Goal: Information Seeking & Learning: Find contact information

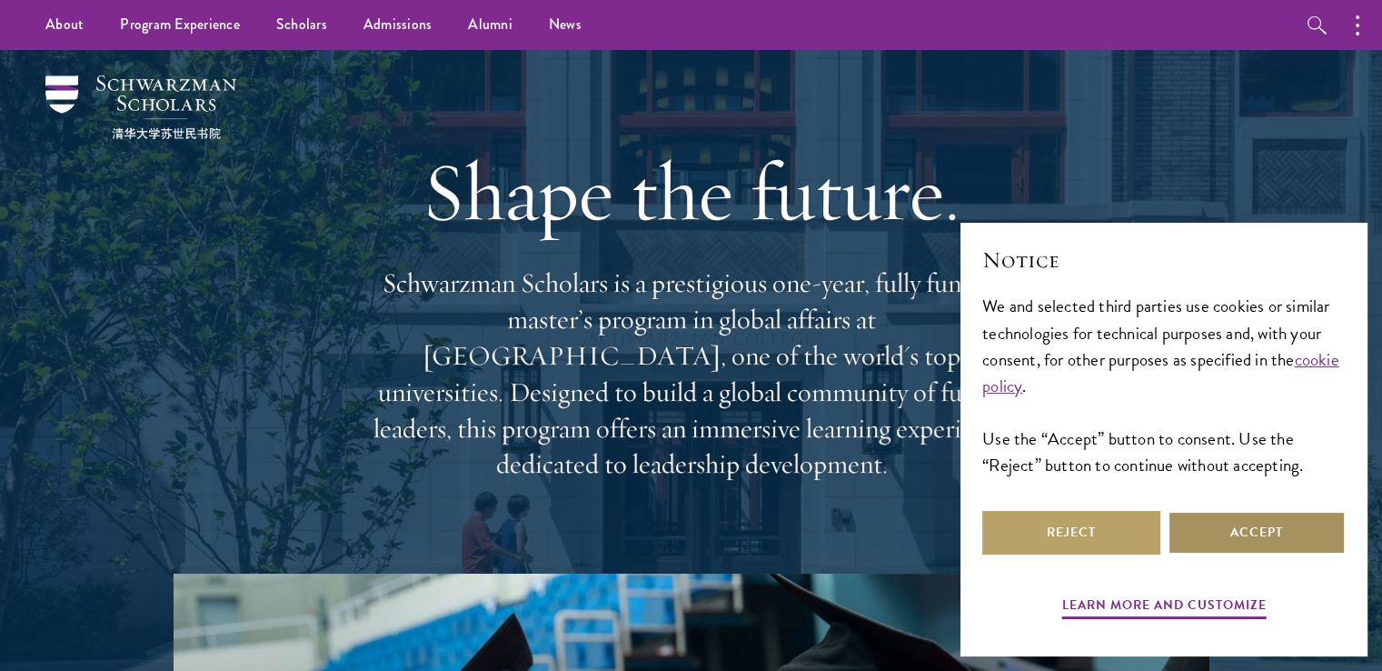
click at [1273, 528] on button "Accept" at bounding box center [1257, 533] width 178 height 44
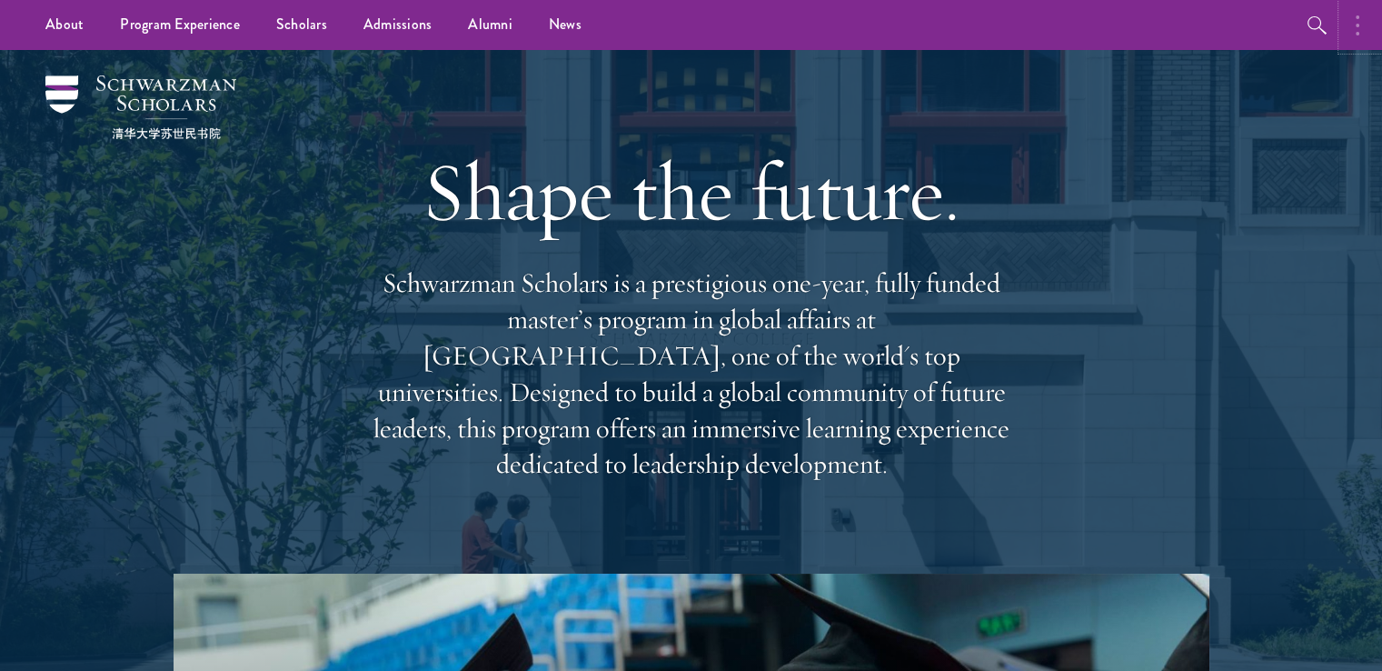
click at [1360, 33] on button "button" at bounding box center [1362, 25] width 40 height 50
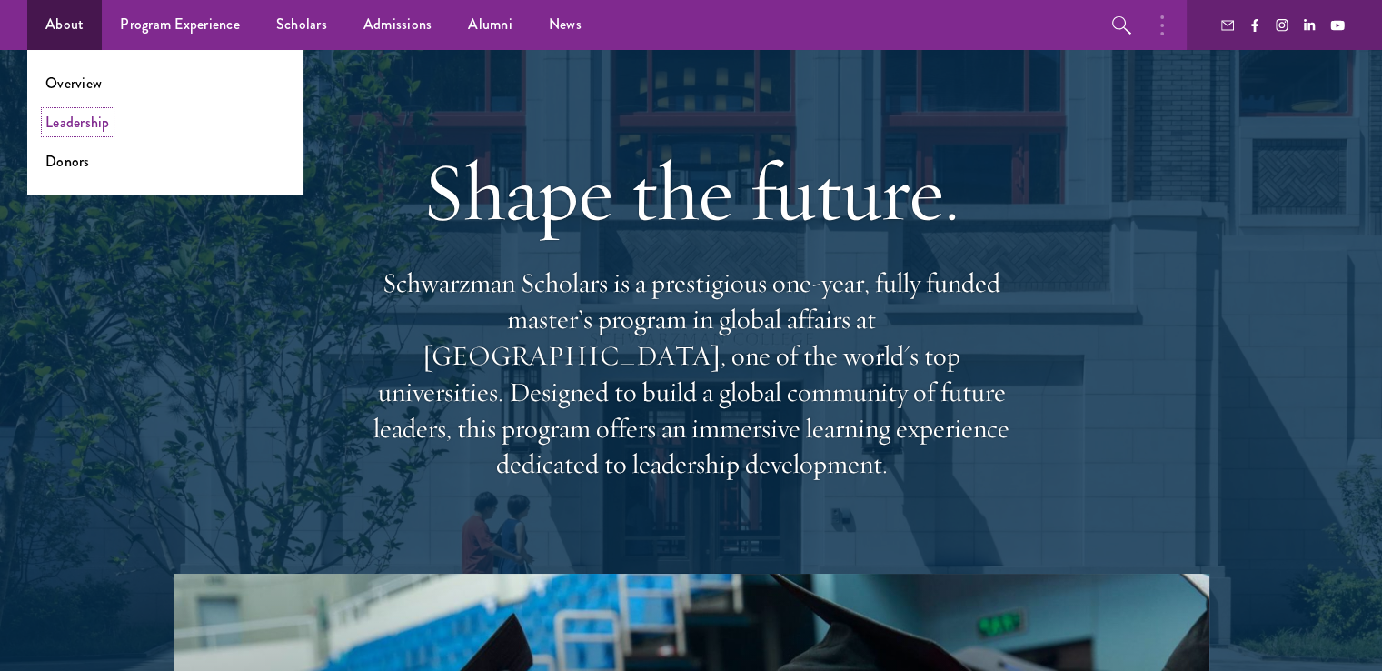
click at [85, 125] on link "Leadership" at bounding box center [77, 122] width 65 height 21
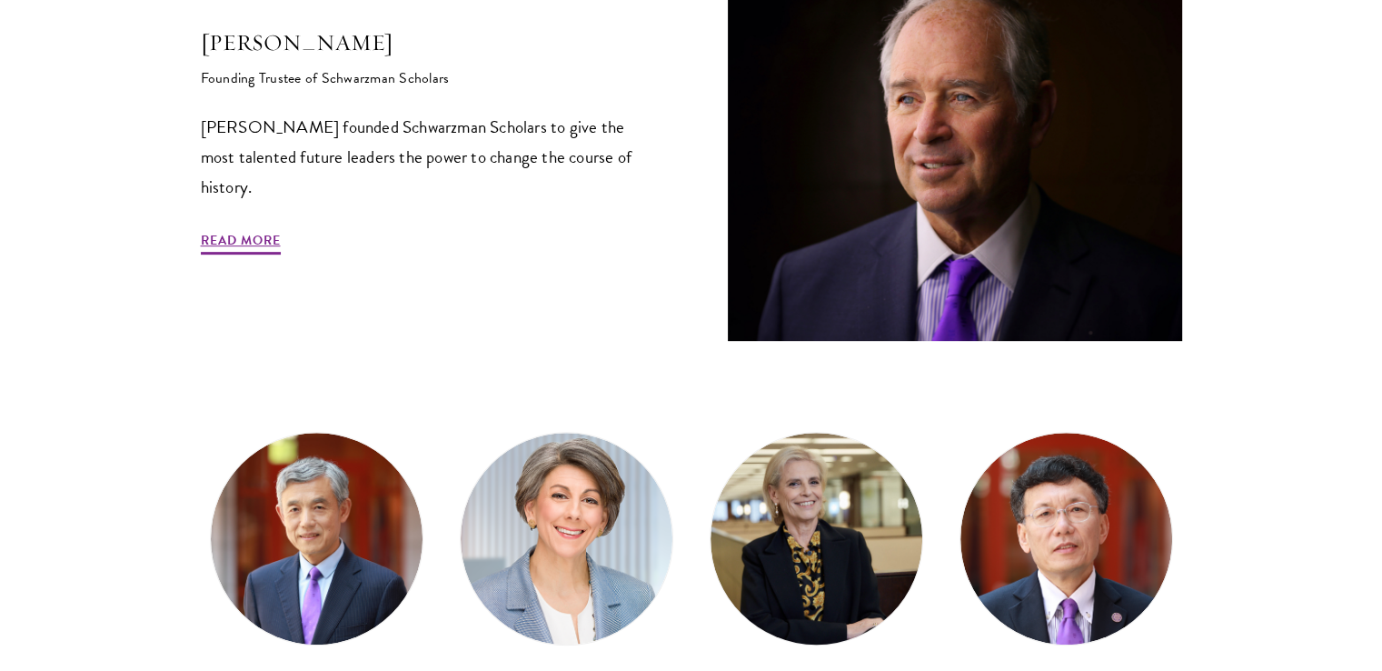
scroll to position [1091, 0]
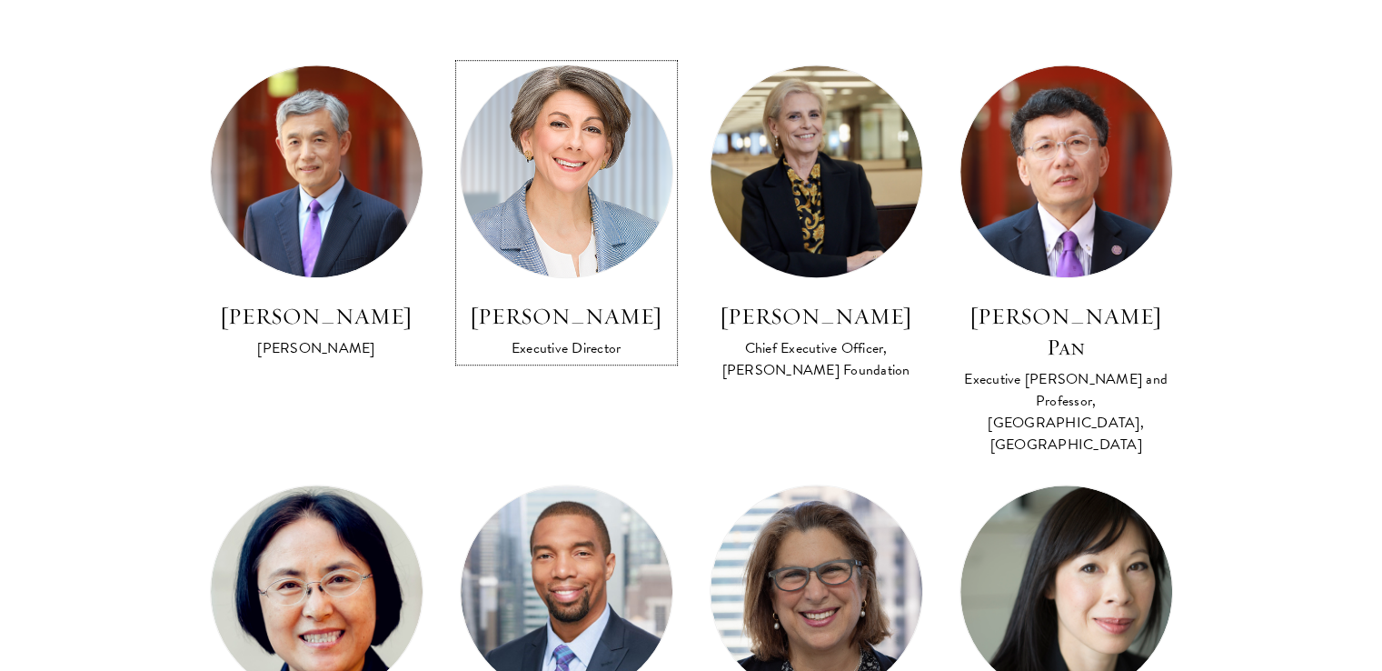
click at [532, 316] on h3 "Amy Celico" at bounding box center [567, 316] width 214 height 31
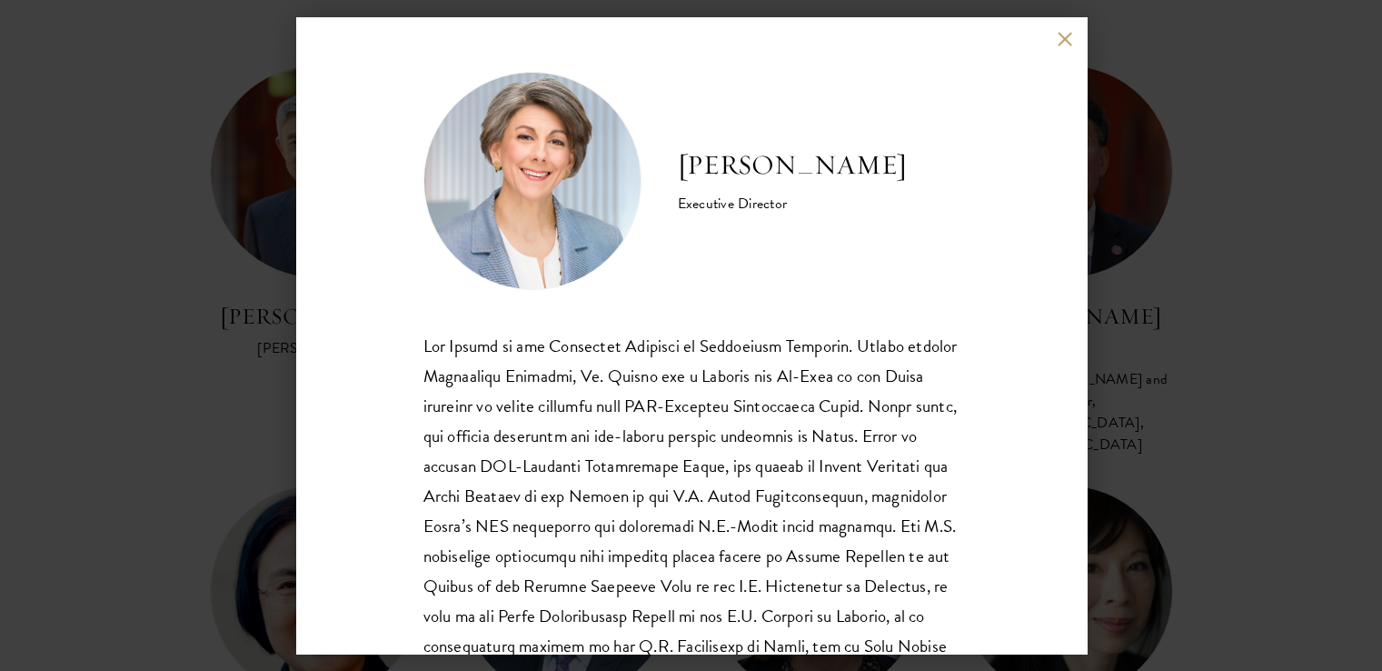
click at [1065, 36] on button at bounding box center [1065, 38] width 15 height 15
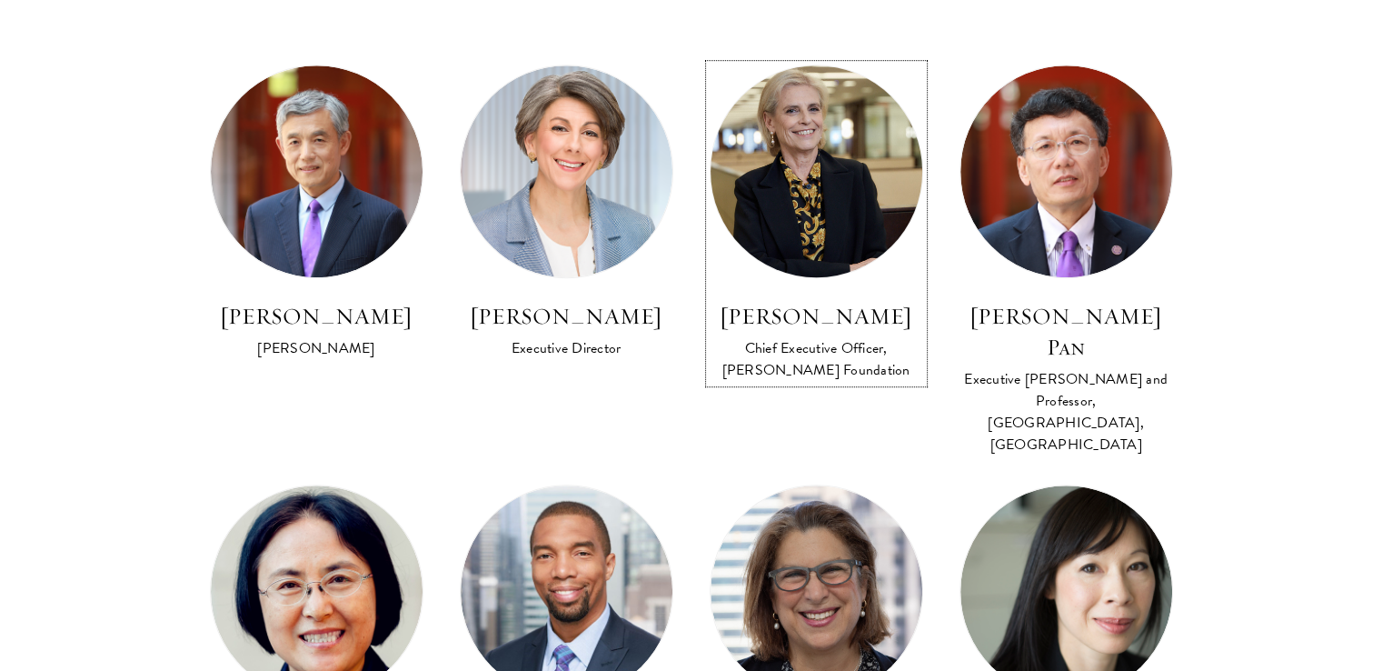
click at [836, 237] on img at bounding box center [816, 172] width 233 height 234
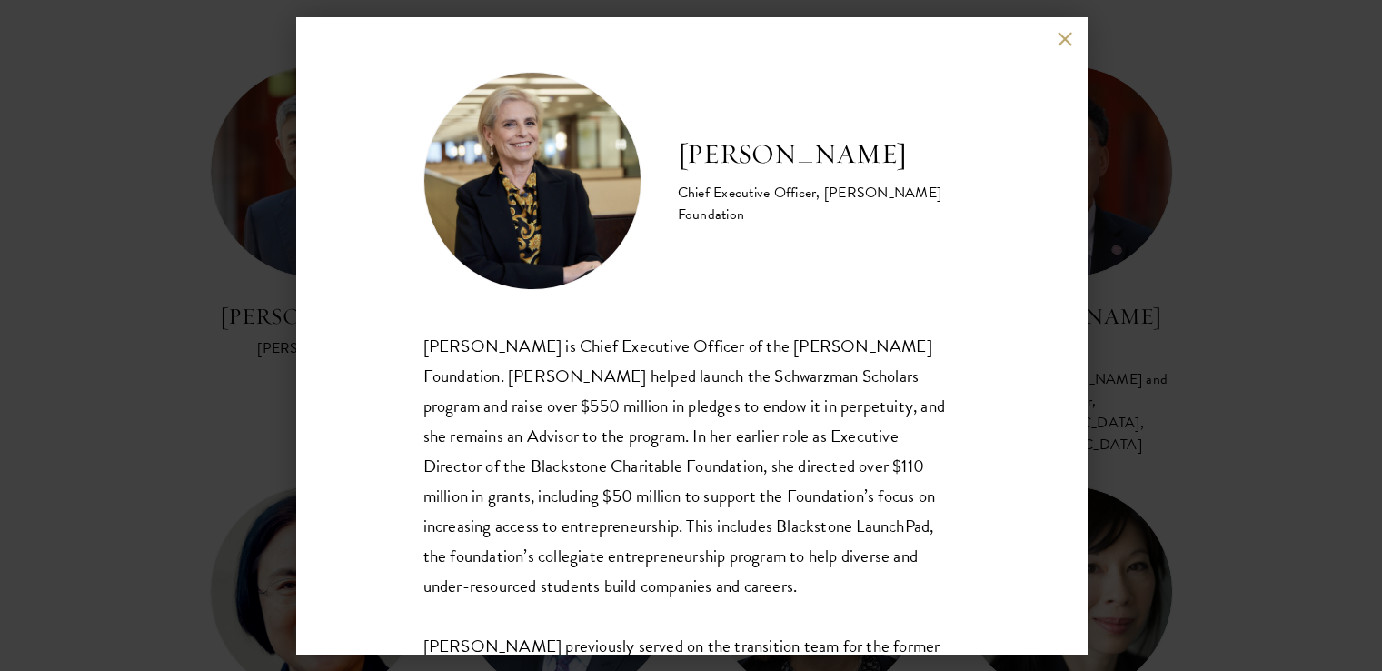
click at [1064, 38] on button at bounding box center [1065, 38] width 15 height 15
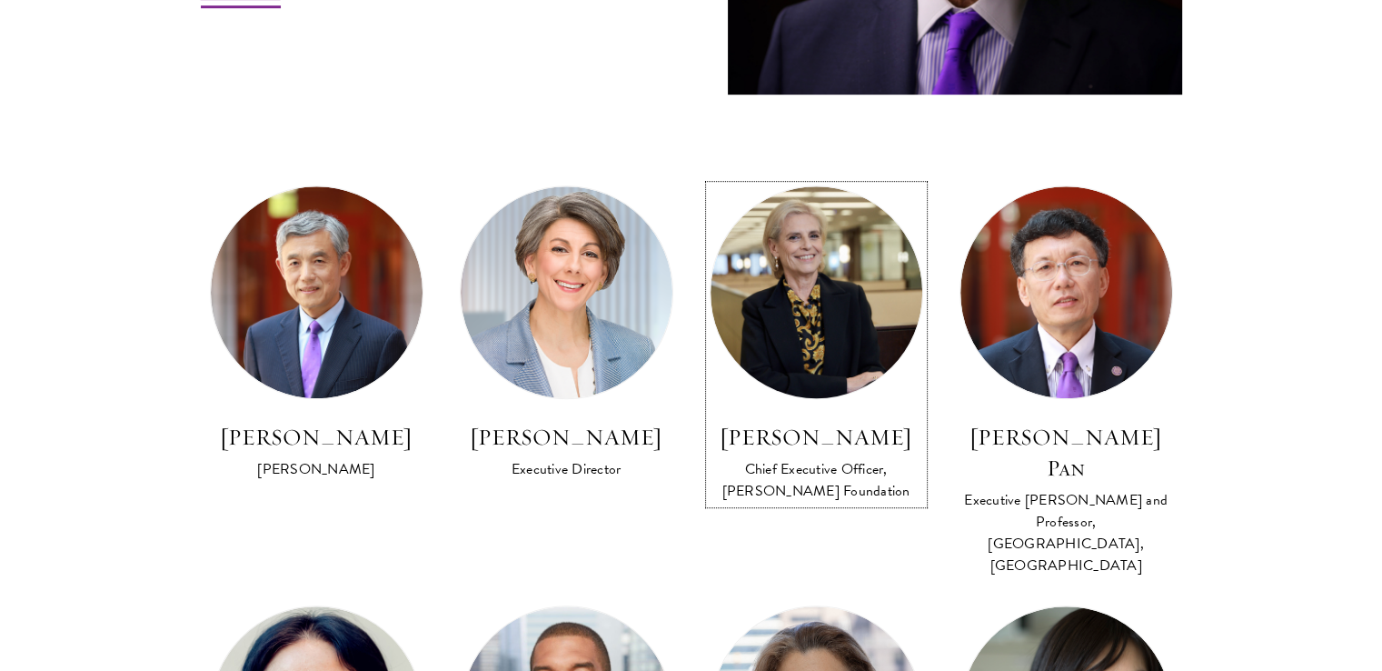
scroll to position [1091, 0]
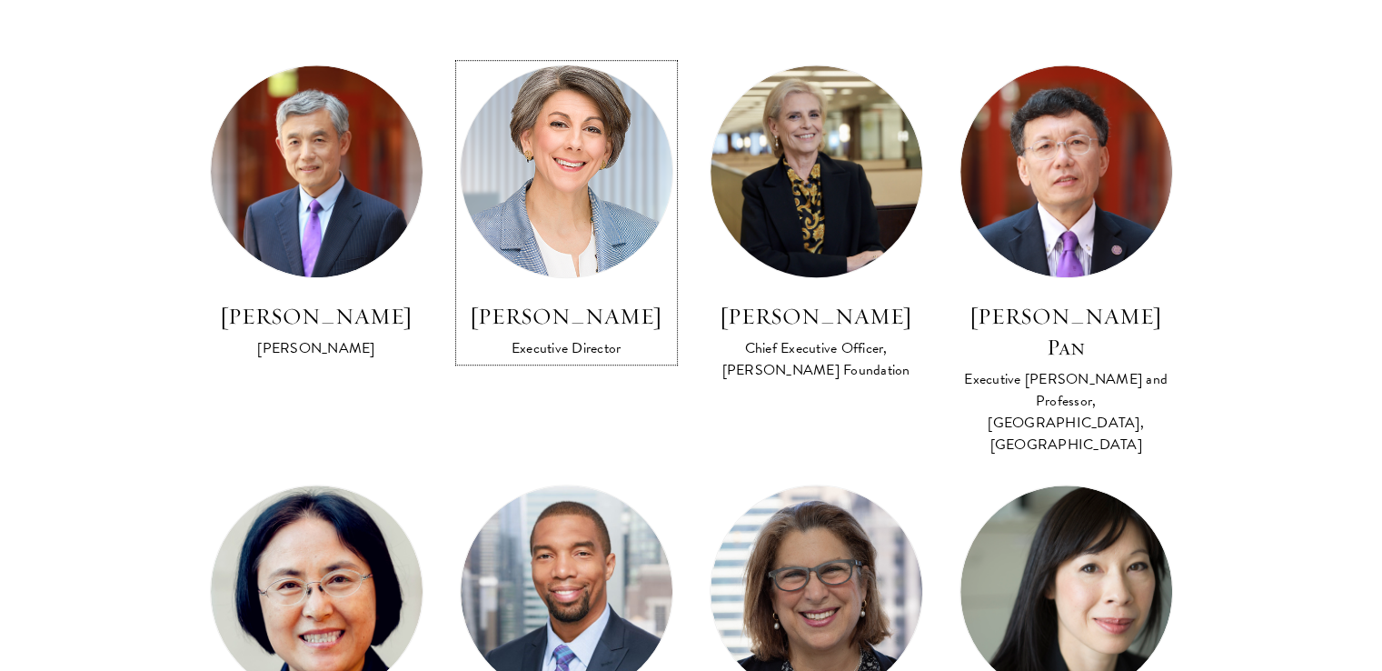
click at [611, 224] on img at bounding box center [566, 171] width 233 height 233
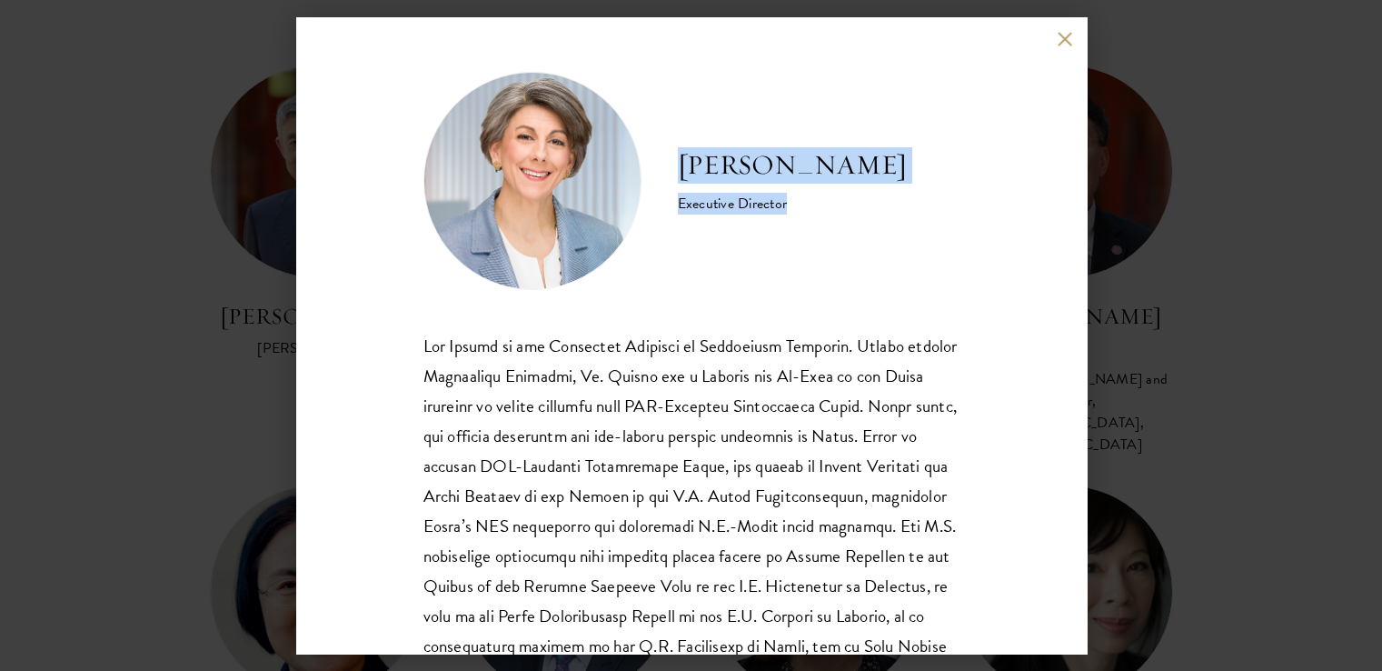
drag, startPoint x: 804, startPoint y: 205, endPoint x: 716, endPoint y: 175, distance: 92.8
click at [687, 173] on div "Amy Celico Executive Director" at bounding box center [792, 180] width 229 height 67
drag, startPoint x: 716, startPoint y: 175, endPoint x: 683, endPoint y: 143, distance: 46.9
click at [683, 143] on div "Amy Celico Executive Director" at bounding box center [692, 181] width 536 height 218
drag, startPoint x: 687, startPoint y: 167, endPoint x: 793, endPoint y: 205, distance: 112.1
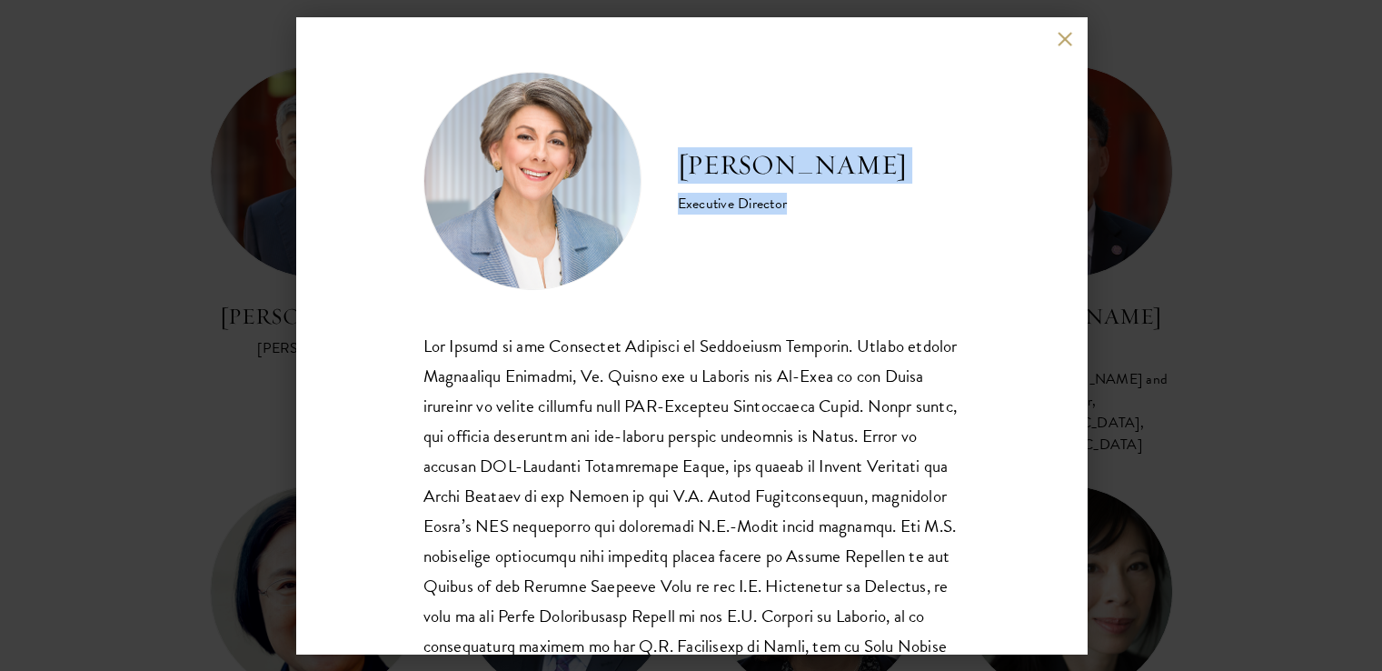
click at [793, 205] on div "Amy Celico Executive Director" at bounding box center [792, 180] width 229 height 67
copy div "Amy Celico Executive Director"
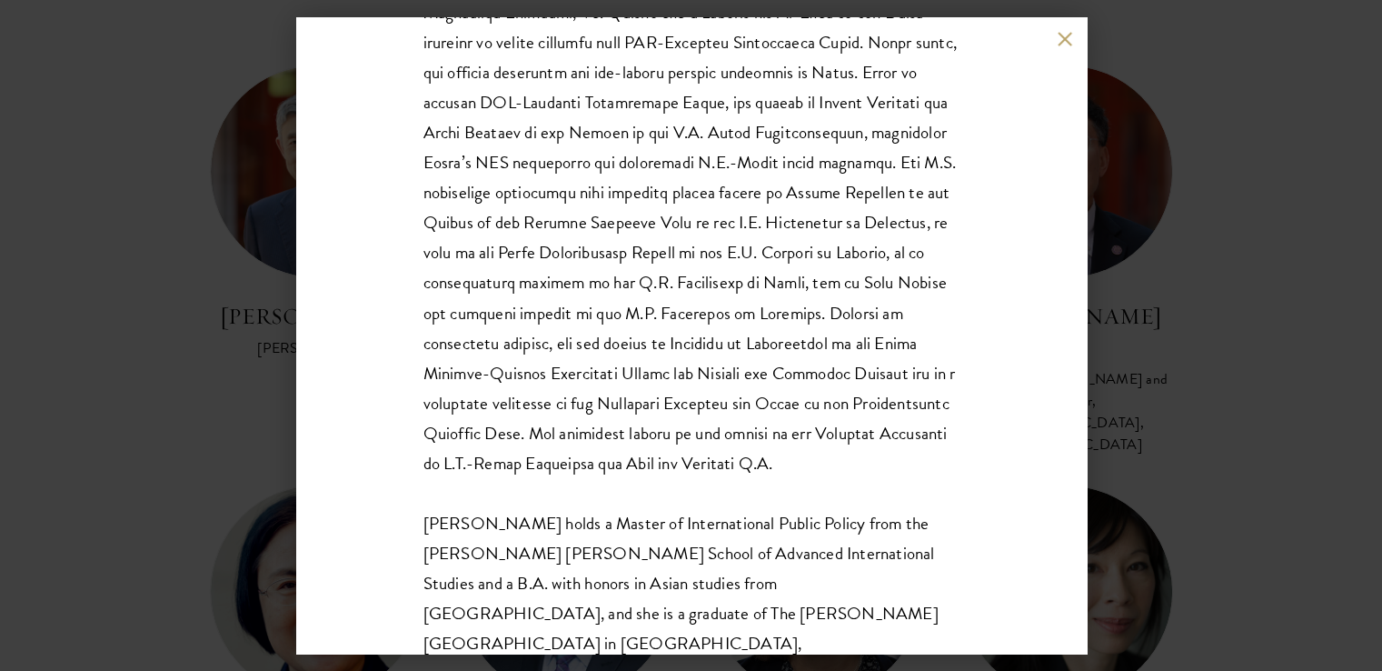
scroll to position [422, 0]
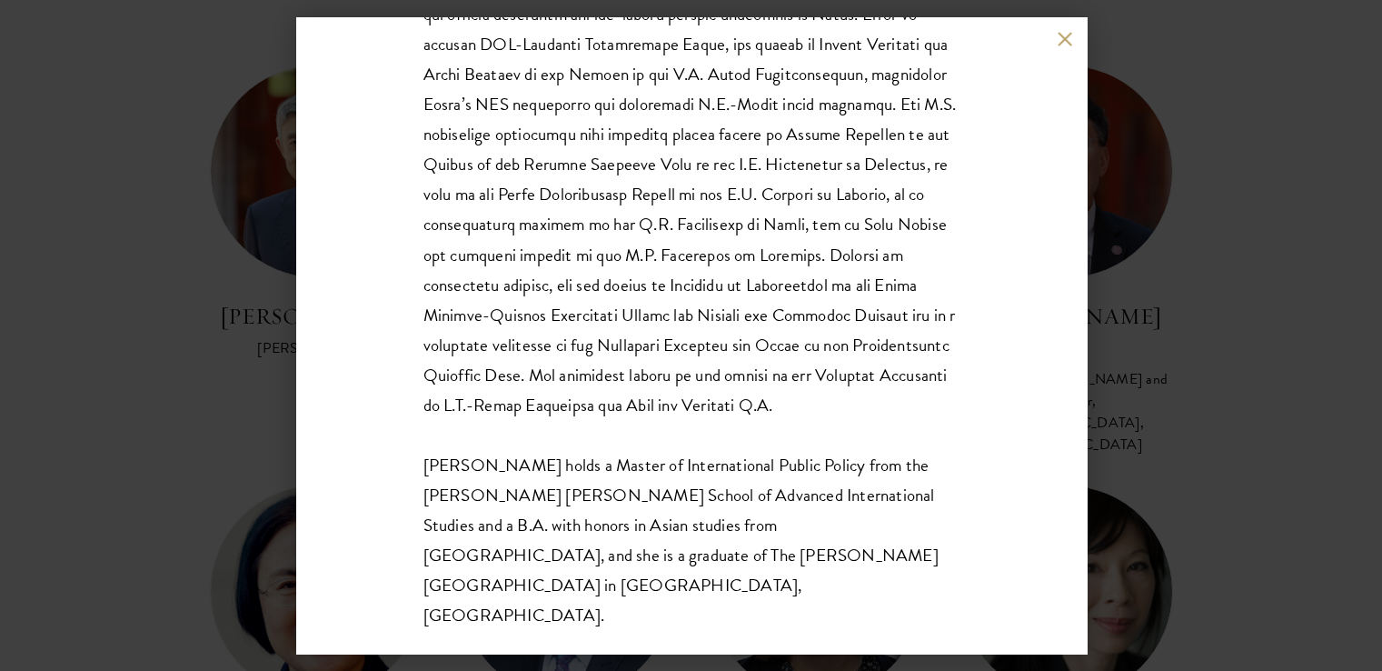
click at [840, 448] on div "Ms. Celico holds a Master of International Public Policy from the Johns Hopkins…" at bounding box center [692, 269] width 536 height 721
click at [1062, 37] on button at bounding box center [1065, 38] width 15 height 15
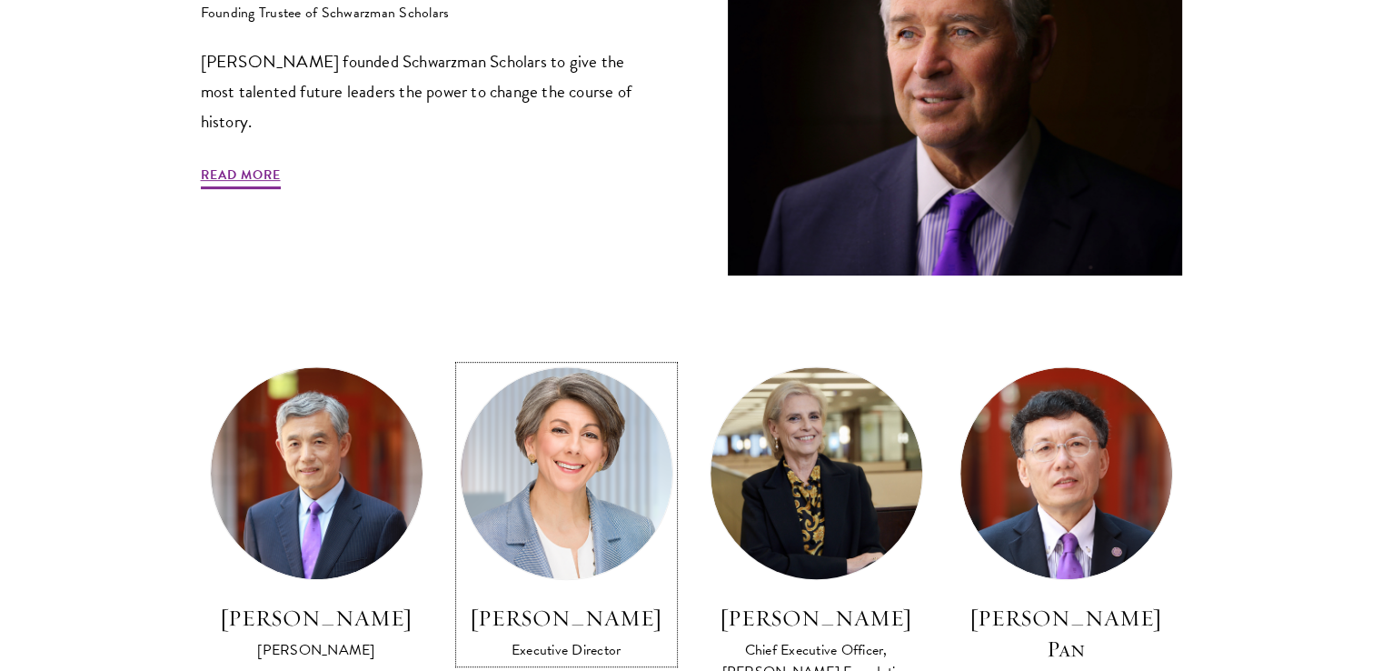
scroll to position [909, 0]
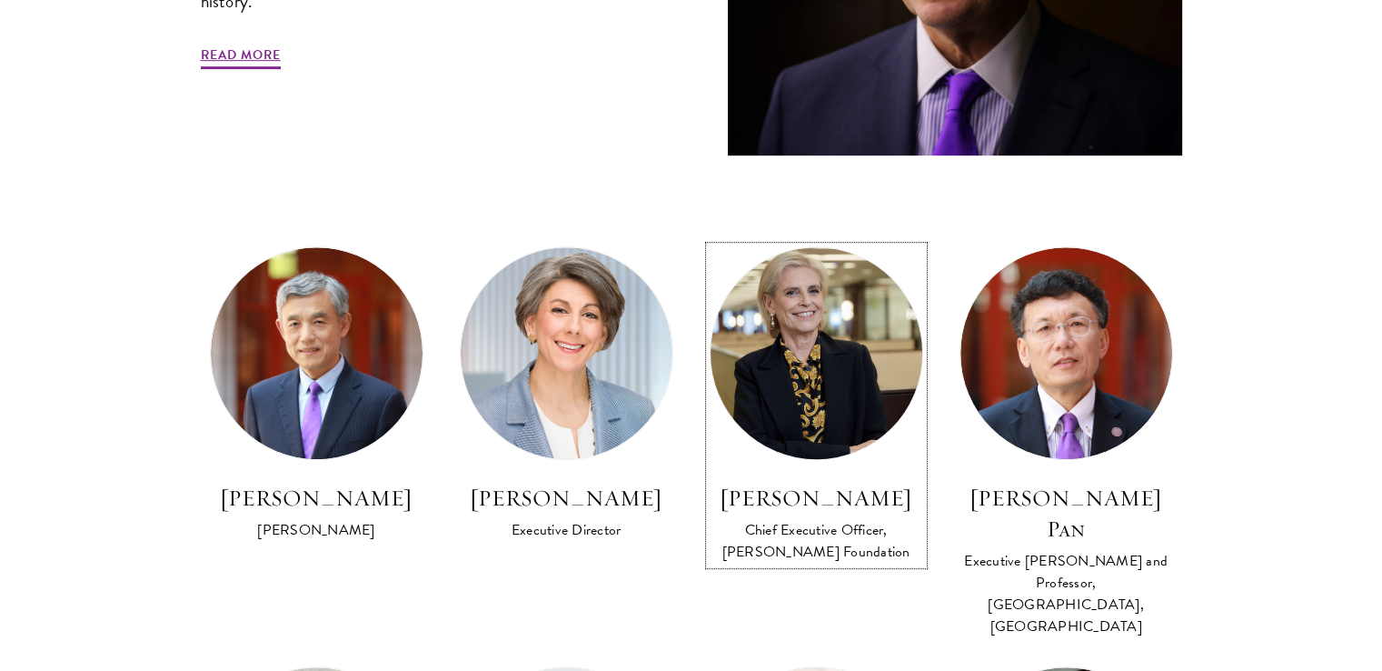
click at [799, 436] on img at bounding box center [816, 354] width 233 height 234
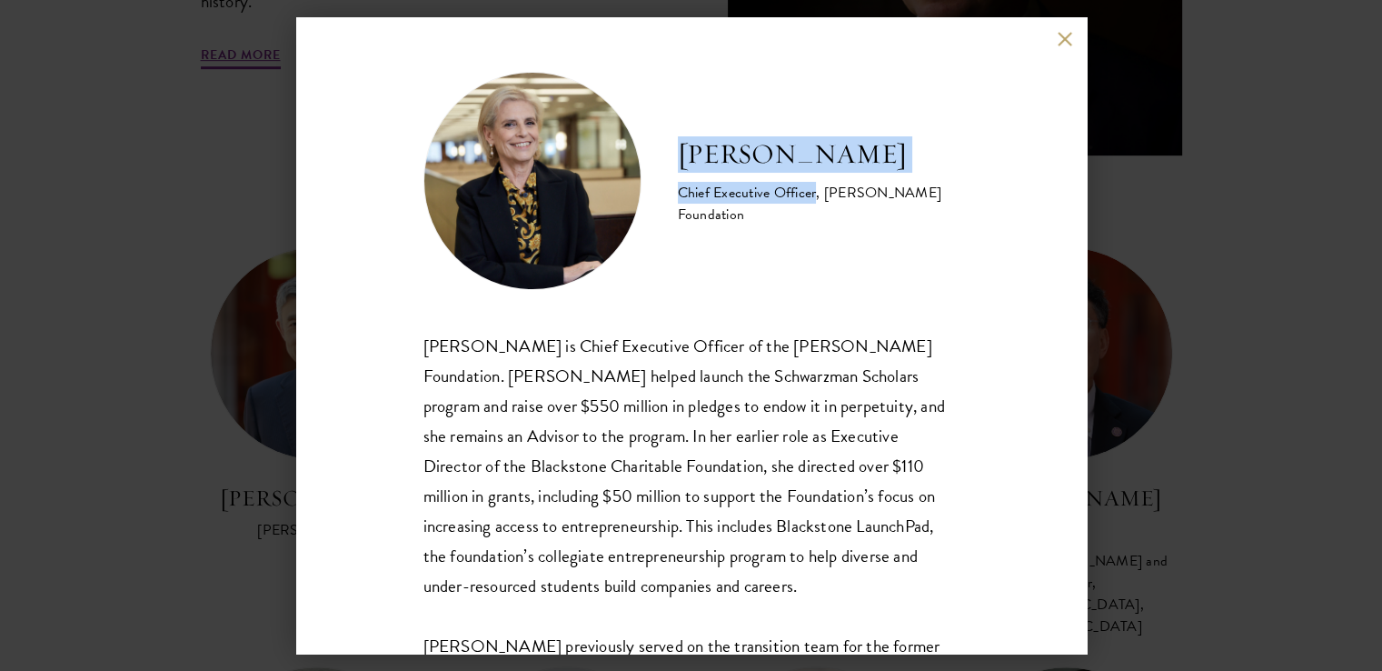
drag, startPoint x: 680, startPoint y: 150, endPoint x: 818, endPoint y: 178, distance: 141.0
click at [818, 178] on div "Amy Stursberg Chief Executive Officer, Stephen A. Schwarzman Foundation" at bounding box center [819, 180] width 282 height 89
copy div "Amy Stursberg Chief Executive Officer"
drag, startPoint x: 404, startPoint y: 267, endPoint x: 429, endPoint y: 244, distance: 34.1
click at [404, 267] on div "Amy Stursberg Chief Executive Officer, Stephen A. Schwarzman Foundation Amy Stu…" at bounding box center [691, 335] width 791 height 636
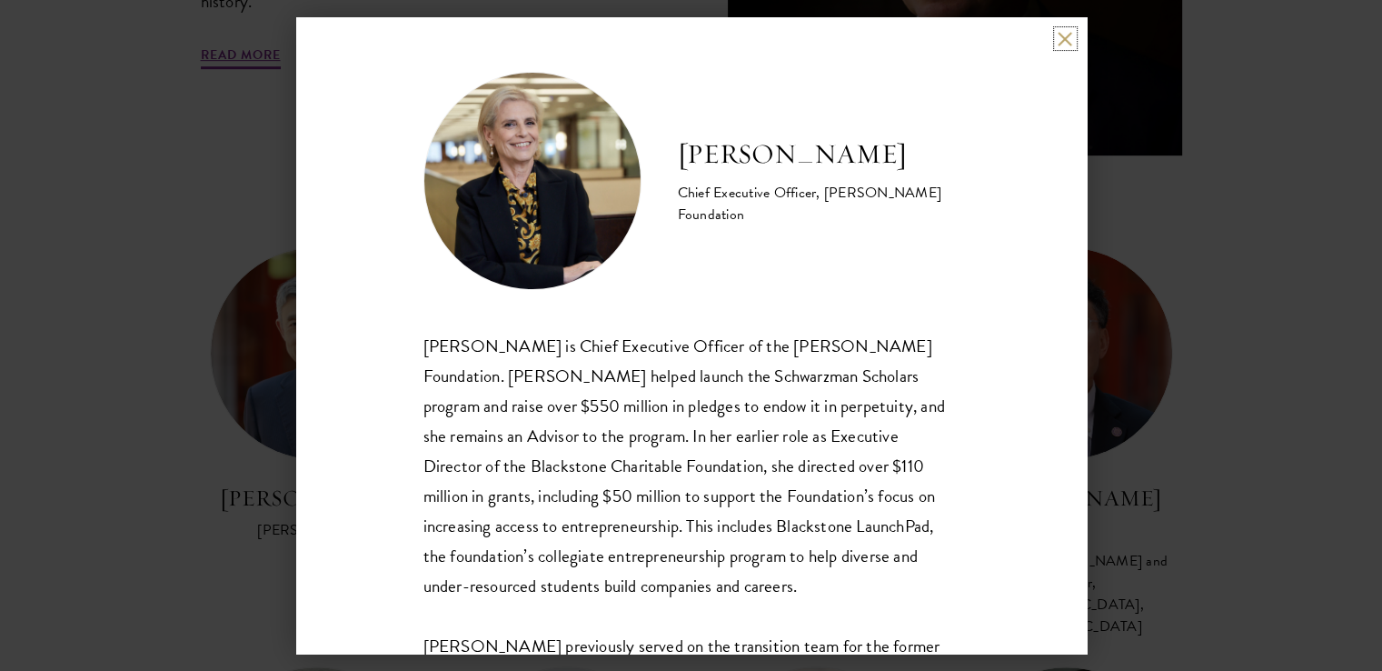
click at [1065, 37] on button at bounding box center [1065, 38] width 15 height 15
